Goal: Register for event/course

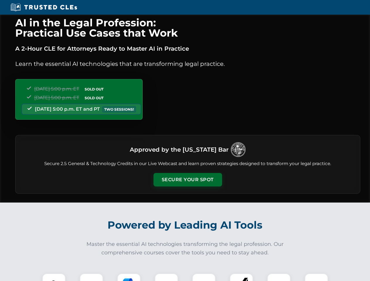
click at [187, 180] on button "Secure Your Spot" at bounding box center [188, 179] width 69 height 13
click at [54, 277] on img at bounding box center [53, 285] width 17 height 17
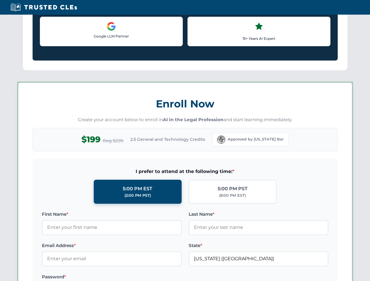
click at [129, 277] on label "Password *" at bounding box center [112, 277] width 140 height 7
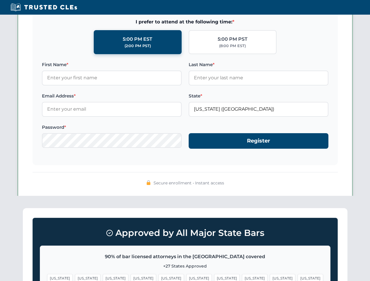
click at [270, 277] on span "[US_STATE]" at bounding box center [282, 278] width 25 height 8
